Goal: Task Accomplishment & Management: Complete application form

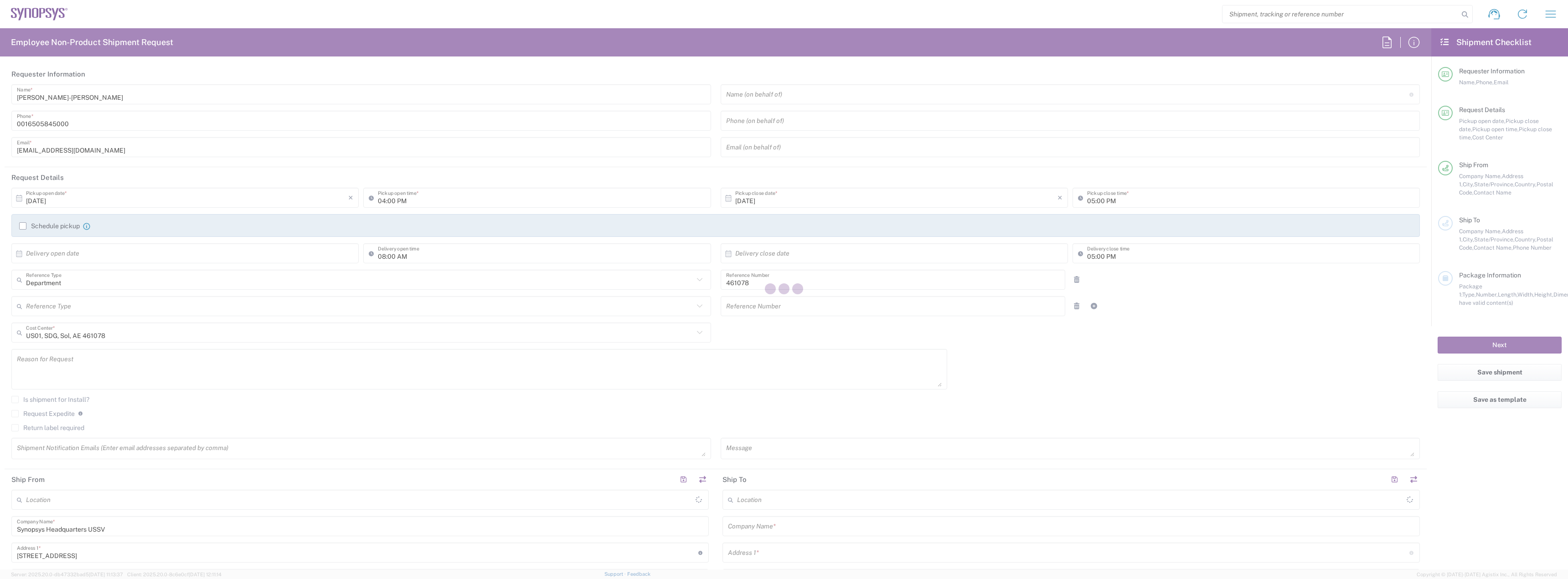
type input "Headquarters USSV"
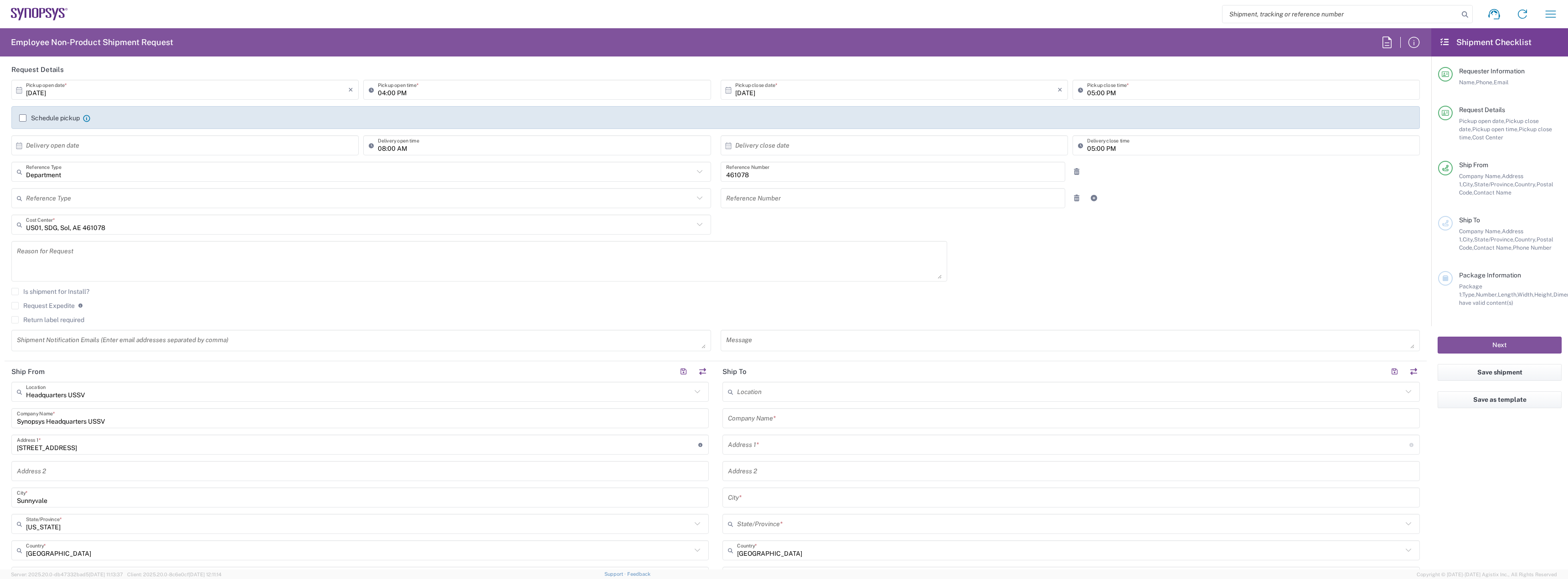
scroll to position [137, 0]
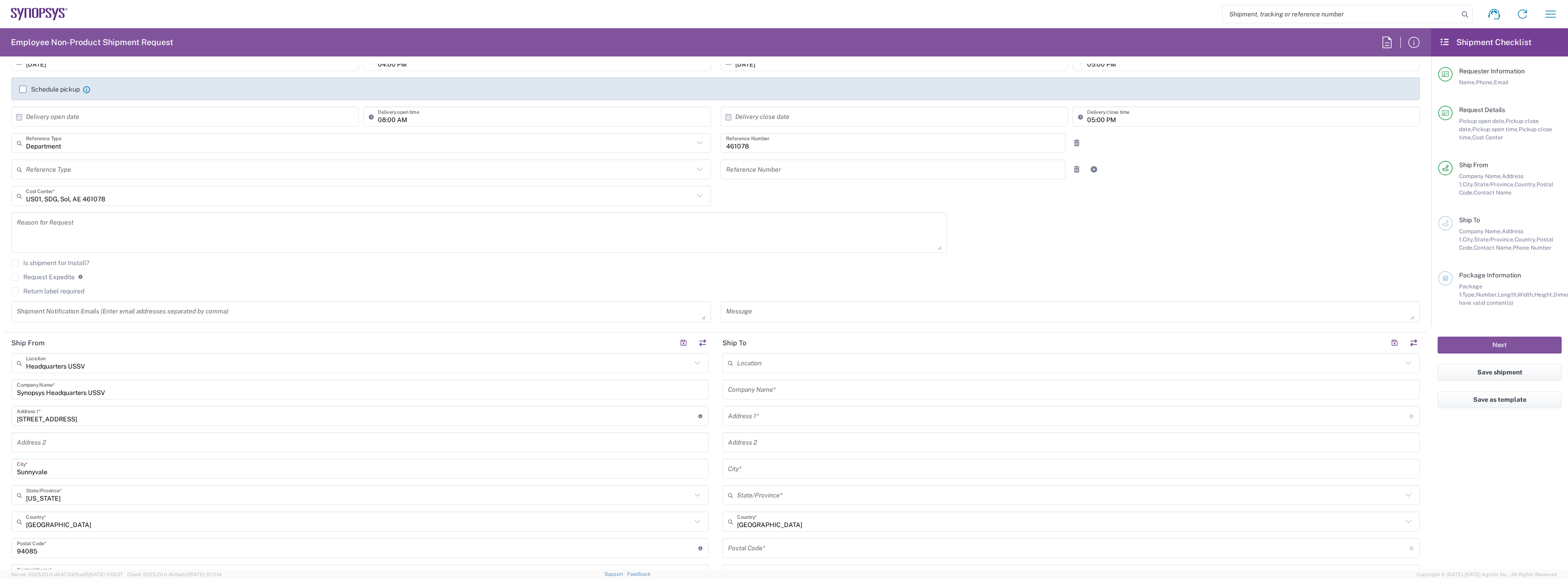
click at [695, 362] on icon at bounding box center [697, 362] width 12 height 12
click at [694, 364] on icon at bounding box center [697, 362] width 12 height 12
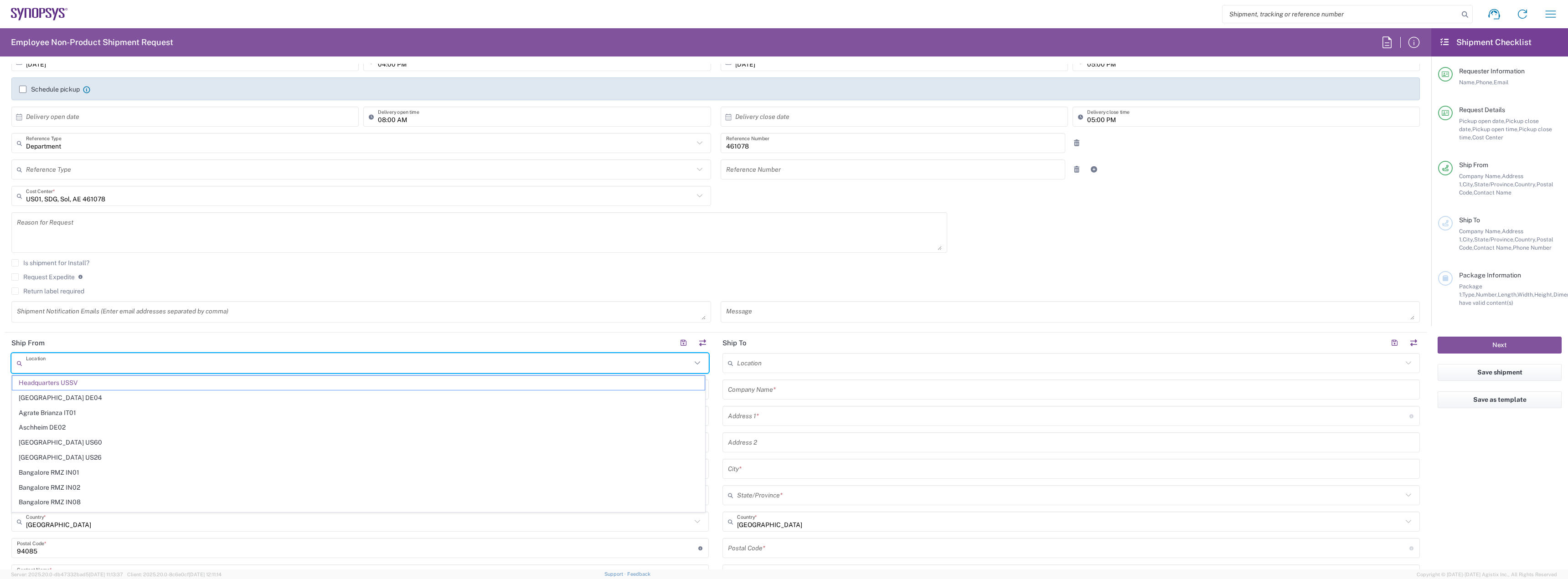
click at [626, 282] on div "Request Expedite If expedite is checked you will be unable to rate and book thi…" at bounding box center [716, 280] width 1409 height 15
type input "Headquarters USSV"
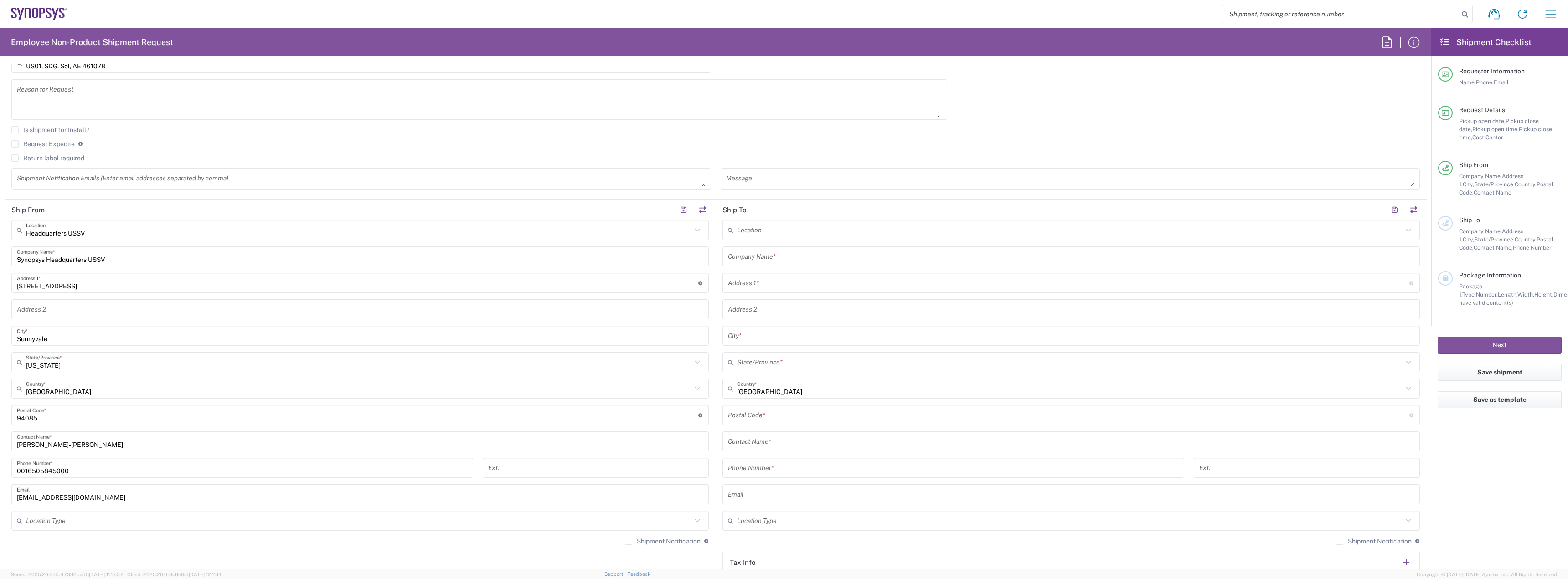
scroll to position [273, 0]
click at [755, 108] on textarea at bounding box center [479, 96] width 925 height 35
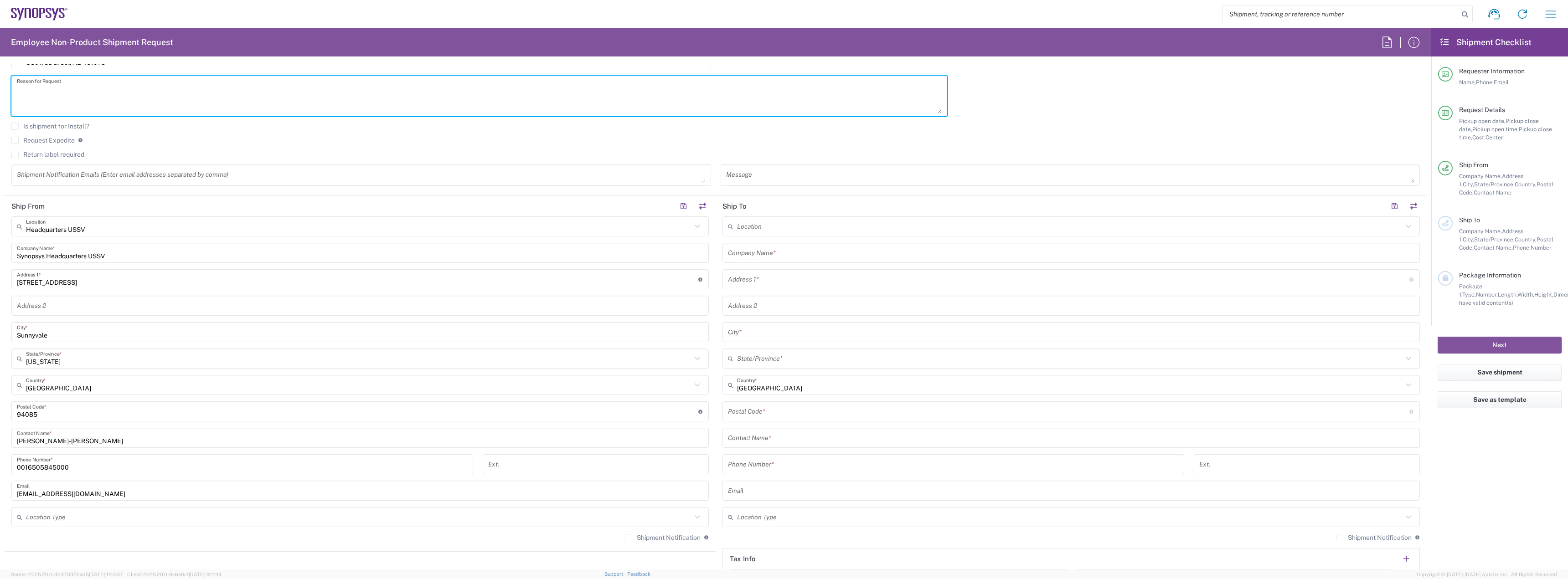
scroll to position [715, 0]
